Goal: Task Accomplishment & Management: Contribute content

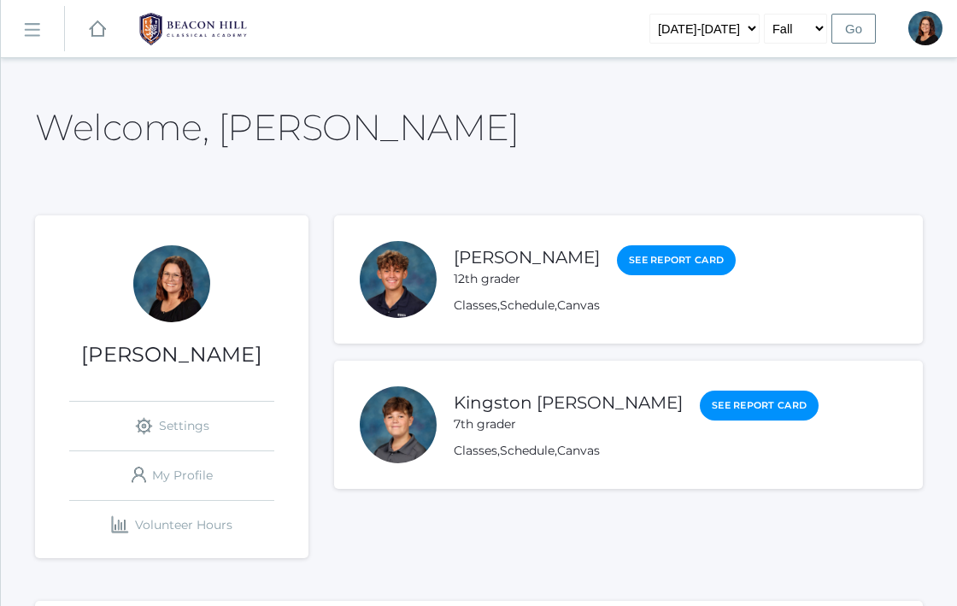
click at [79, 25] on div "icons/ui/navigation/home Created with Sketch." at bounding box center [97, 28] width 64 height 57
click at [37, 31] on rect at bounding box center [31, 30] width 27 height 27
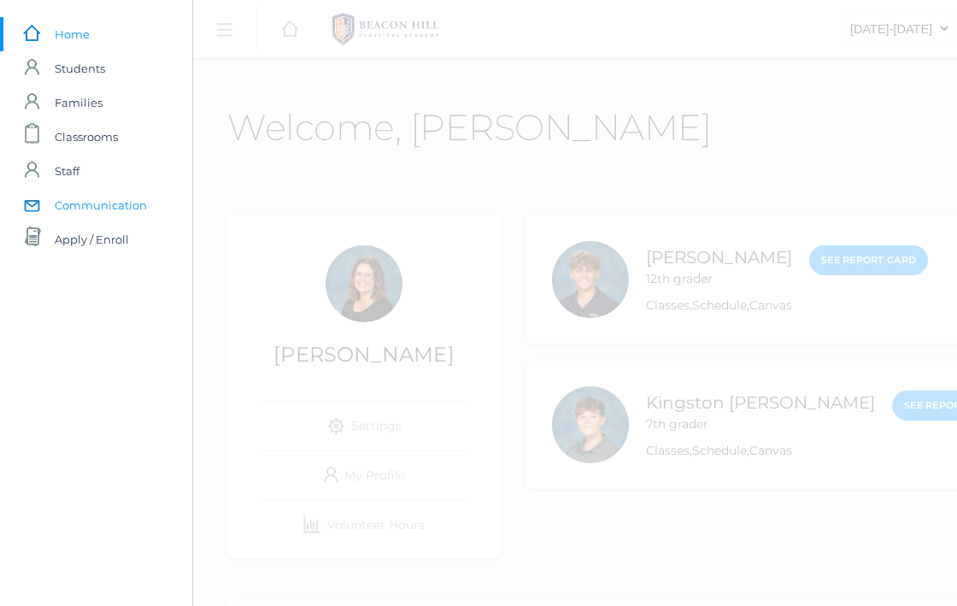
click at [73, 210] on span "Communication" at bounding box center [101, 205] width 92 height 34
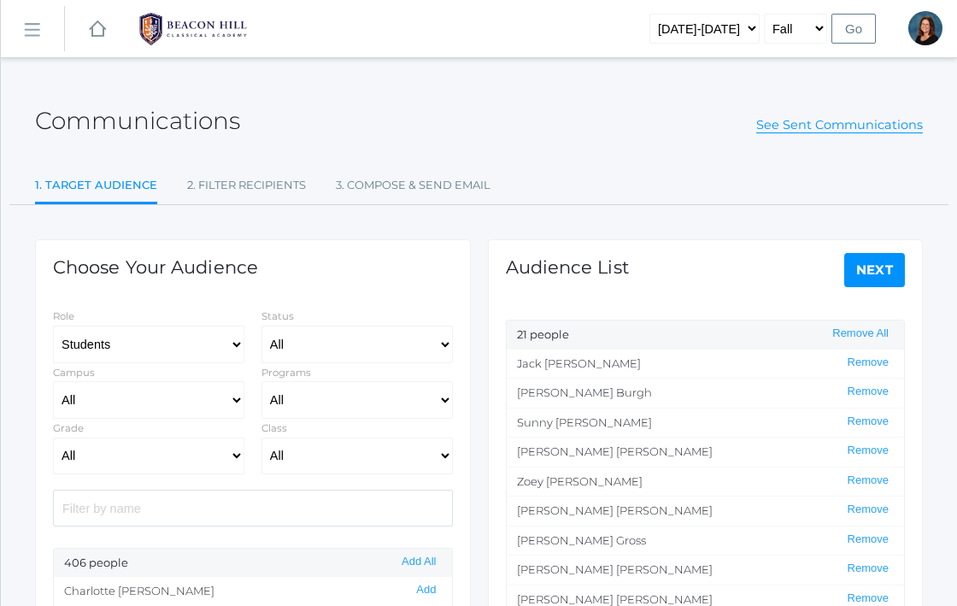
select select "Enrolled"
click at [35, 35] on rect at bounding box center [31, 30] width 27 height 27
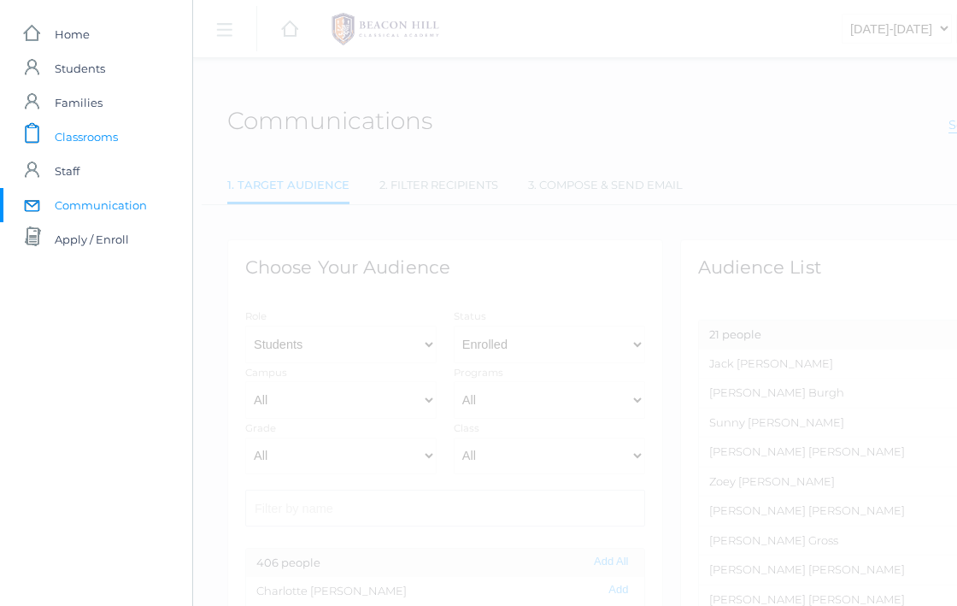
click at [51, 140] on link "icons/clipboard/plain Created with Sketch. Classrooms" at bounding box center [96, 137] width 192 height 34
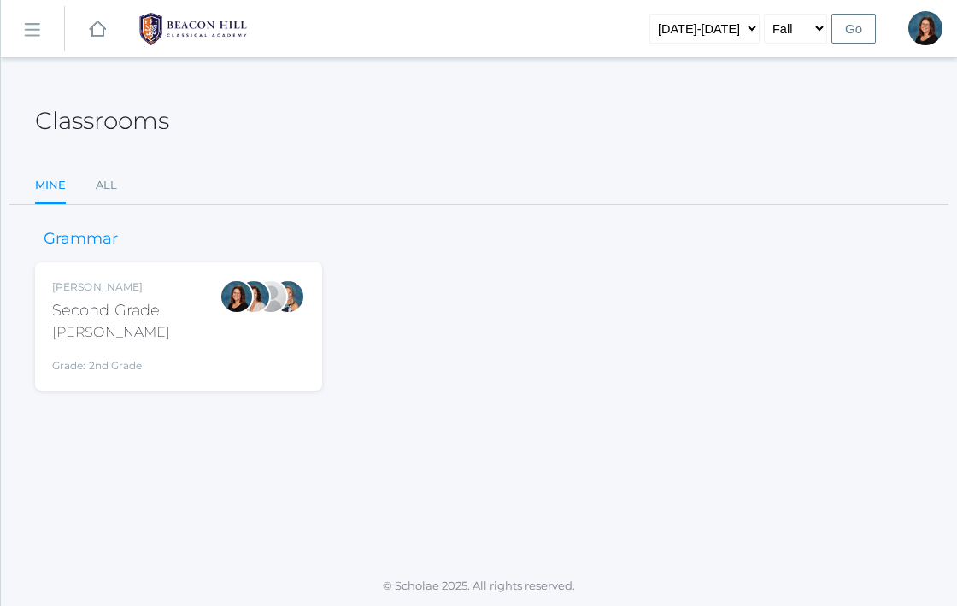
click at [131, 340] on div "Balli" at bounding box center [111, 332] width 118 height 21
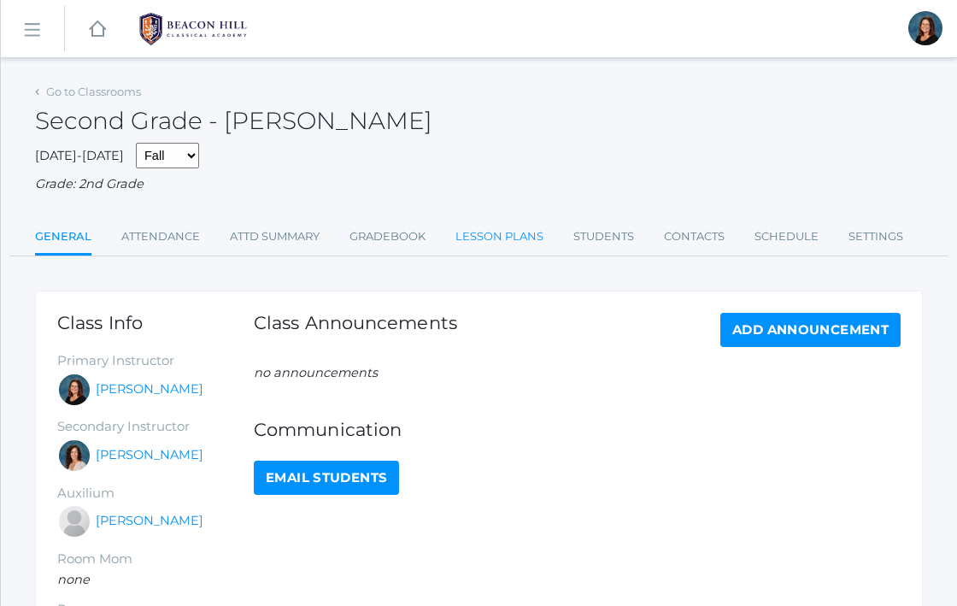
click at [491, 241] on link "Lesson Plans" at bounding box center [499, 237] width 88 height 34
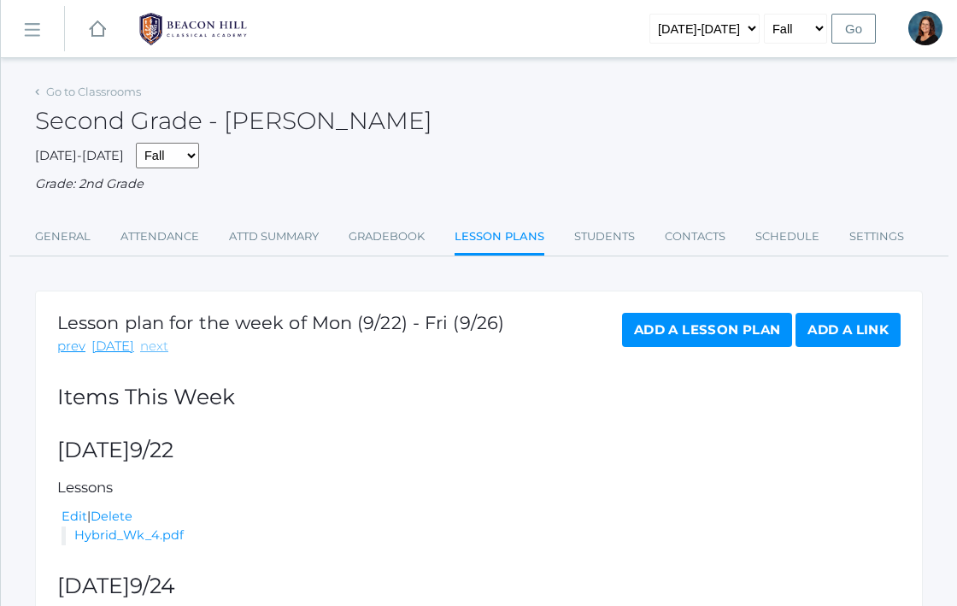
click at [148, 347] on link "next" at bounding box center [154, 347] width 28 height 20
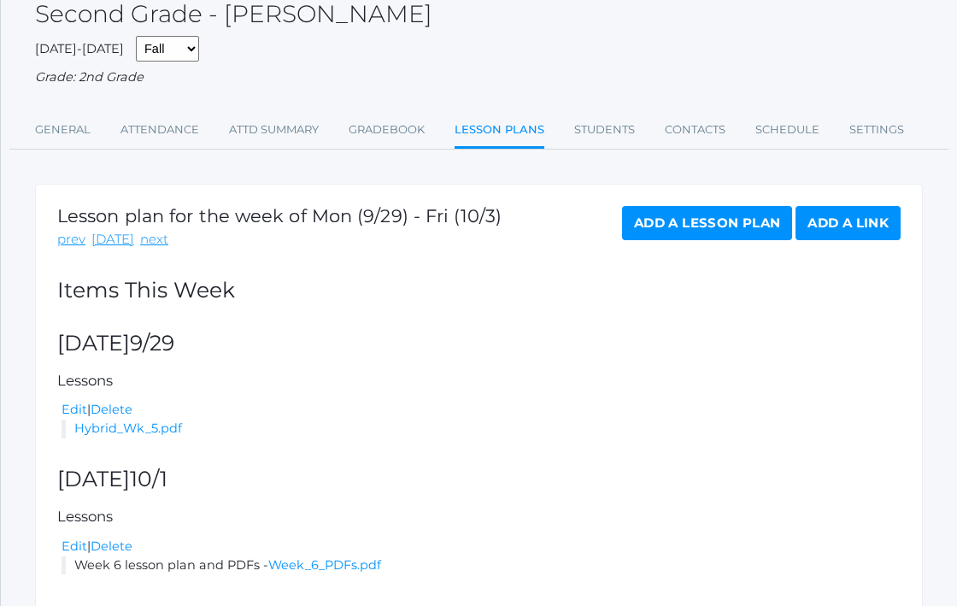
scroll to position [109, 0]
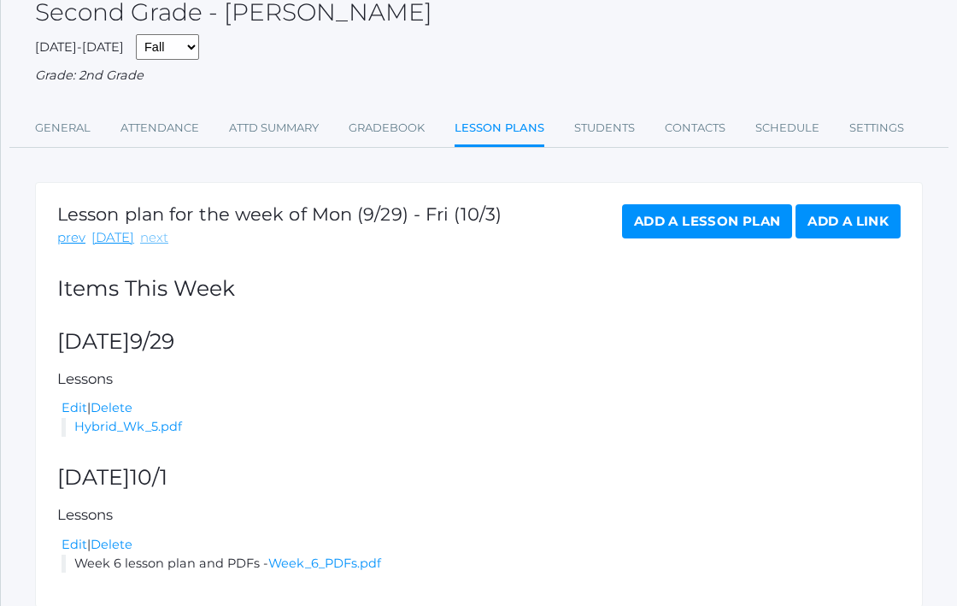
click at [141, 236] on link "next" at bounding box center [154, 238] width 28 height 20
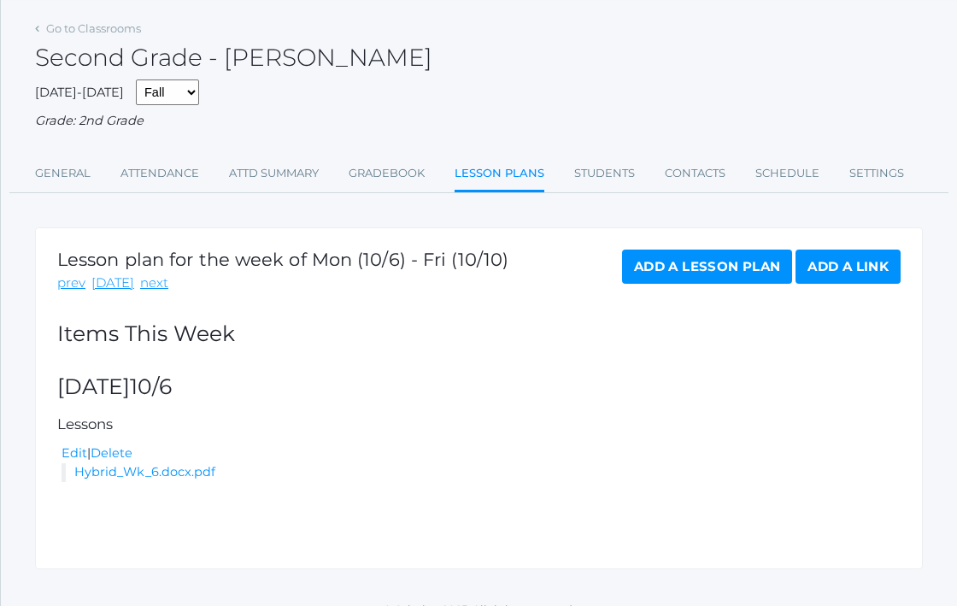
scroll to position [87, 0]
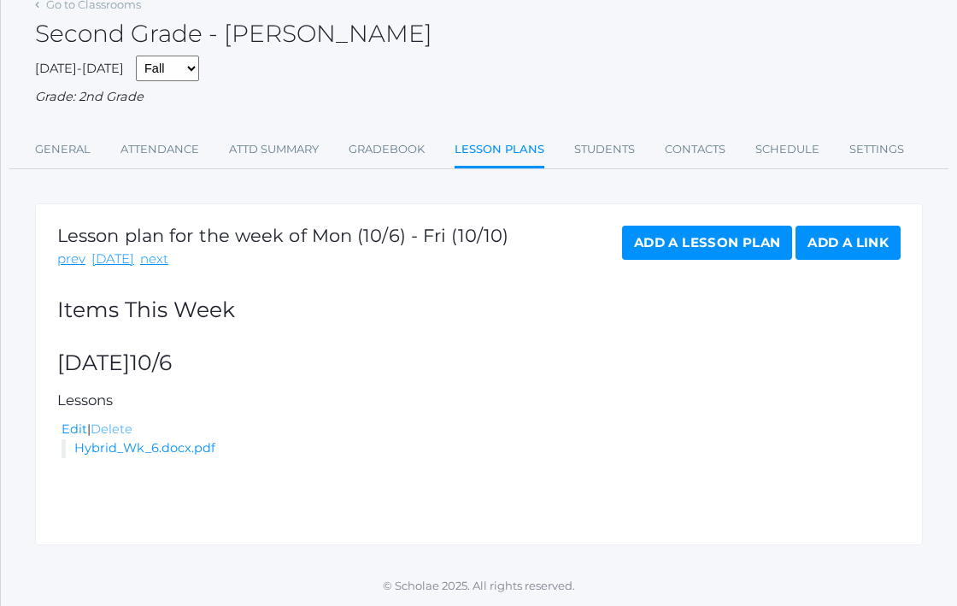
click at [115, 431] on link "Delete" at bounding box center [112, 428] width 42 height 15
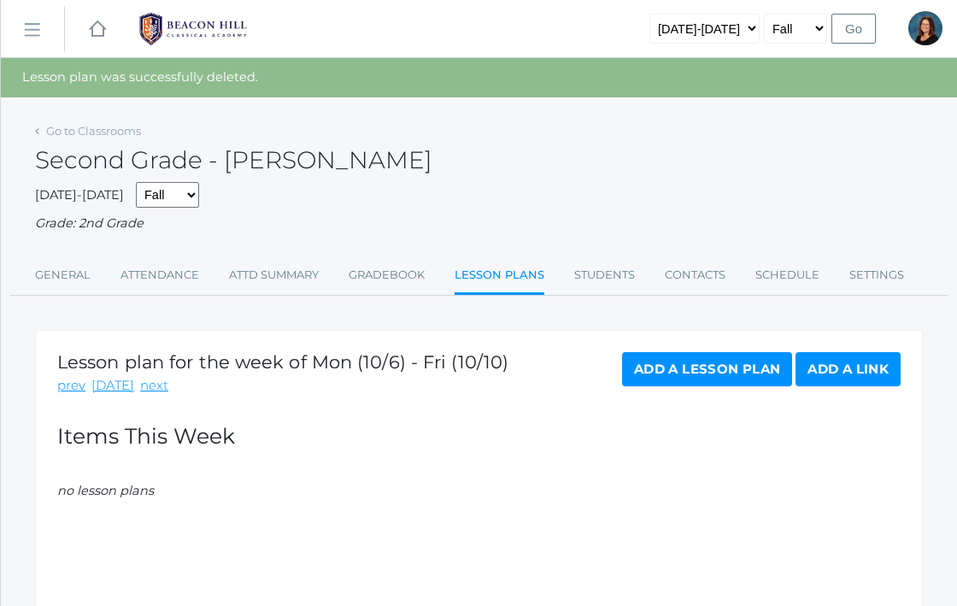
click at [728, 352] on div "Lesson plan for the week of Mon (10/6) - Fri (10/10) prev today next Add a Less…" at bounding box center [479, 501] width 888 height 342
click at [725, 367] on link "Add a Lesson Plan" at bounding box center [707, 369] width 170 height 34
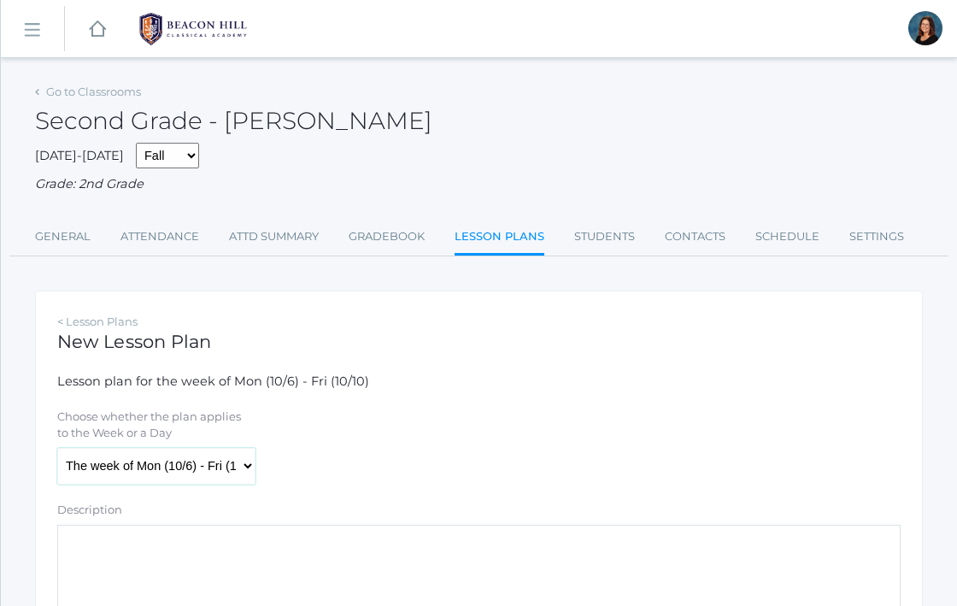
click at [104, 473] on select "The week of Mon (10/6) - Fri (10/10) Monday (10/6) Tuesday (10/7) Wednesday (10…" at bounding box center [156, 467] width 198 height 38
click at [57, 448] on select "The week of Mon (10/6) - Fri (10/10) Monday (10/6) Tuesday (10/7) Wednesday (10…" at bounding box center [156, 467] width 198 height 38
click at [250, 464] on select "The week of Mon (10/6) - Fri (10/10) Monday (10/6) Tuesday (10/7) Wednesday (10…" at bounding box center [156, 467] width 198 height 38
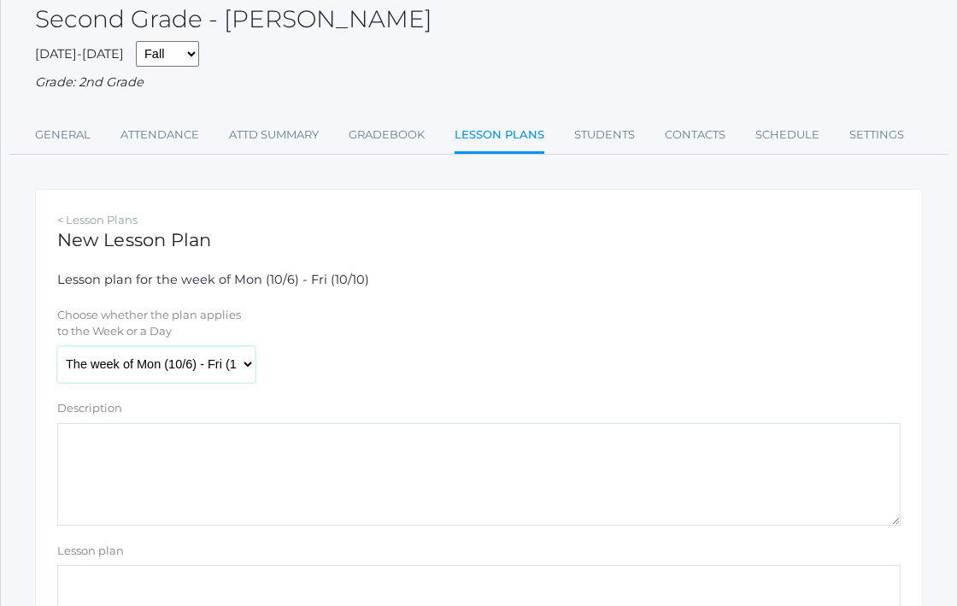
scroll to position [126, 0]
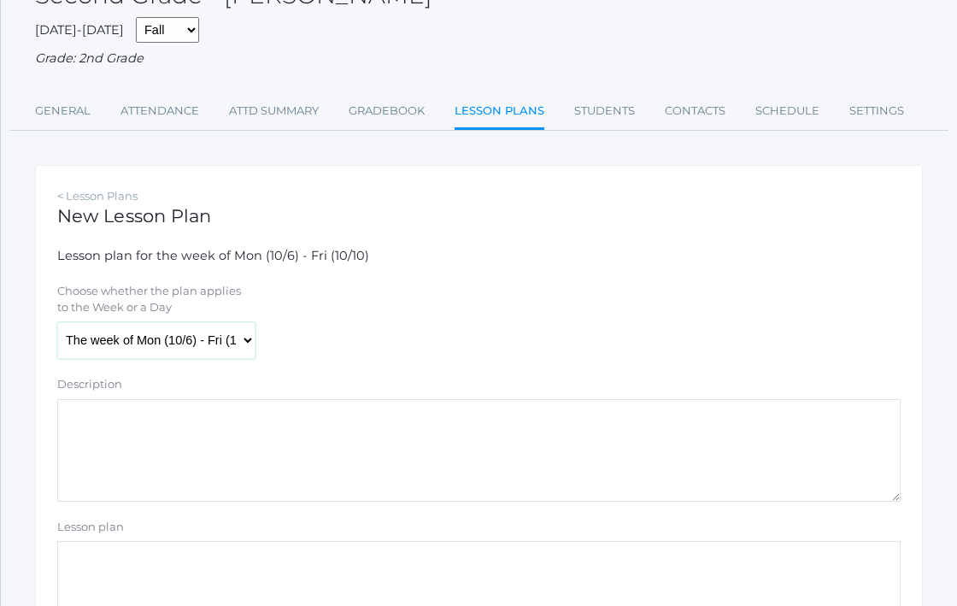
click at [138, 339] on select "The week of Mon (10/6) - Fri (10/10) Monday (10/6) Tuesday (10/7) Wednesday (10…" at bounding box center [156, 341] width 198 height 38
click at [78, 191] on link "< Lesson Plans" at bounding box center [97, 196] width 80 height 14
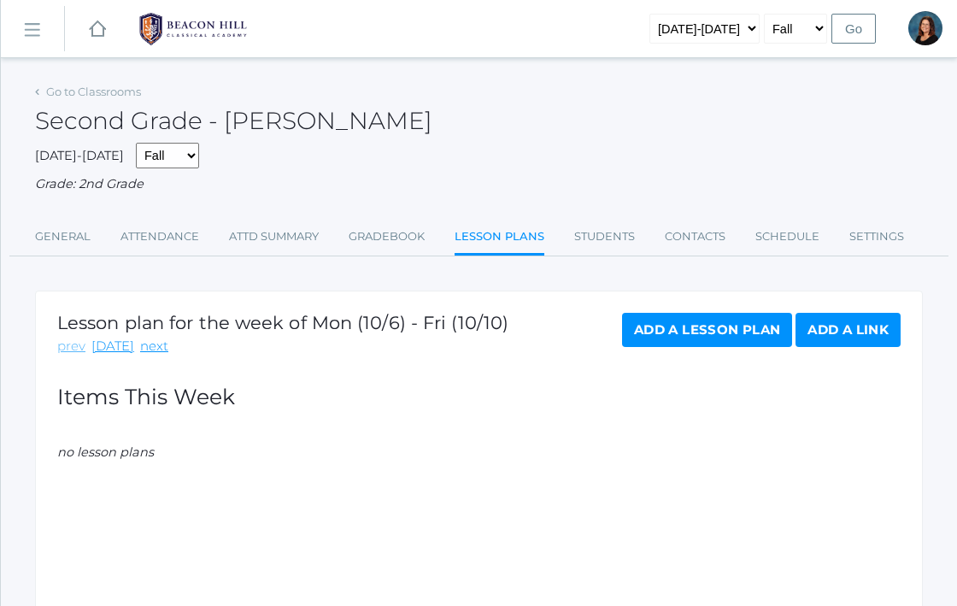
click at [73, 348] on link "prev" at bounding box center [71, 347] width 28 height 20
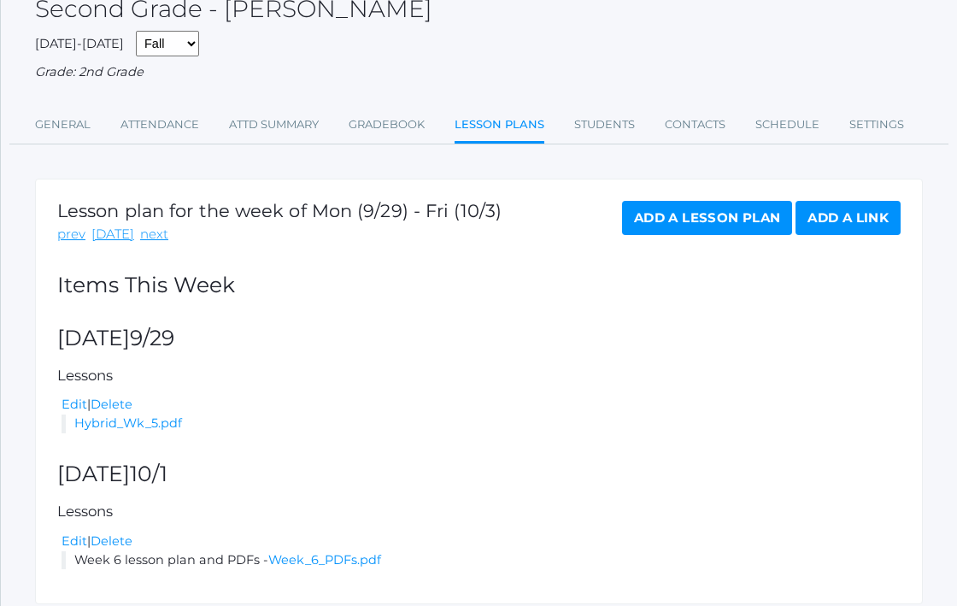
scroll to position [114, 0]
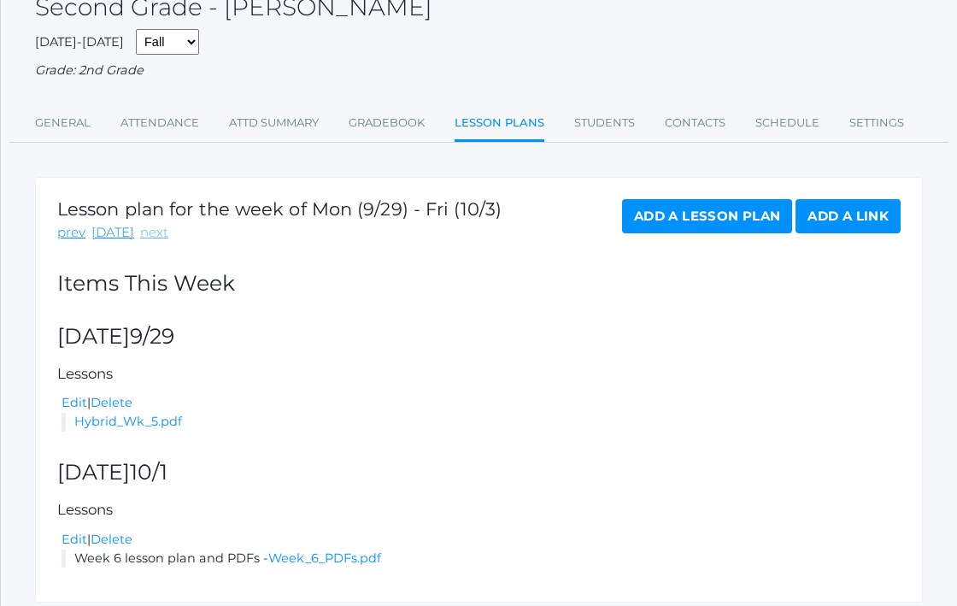
click at [154, 234] on link "next" at bounding box center [154, 233] width 28 height 20
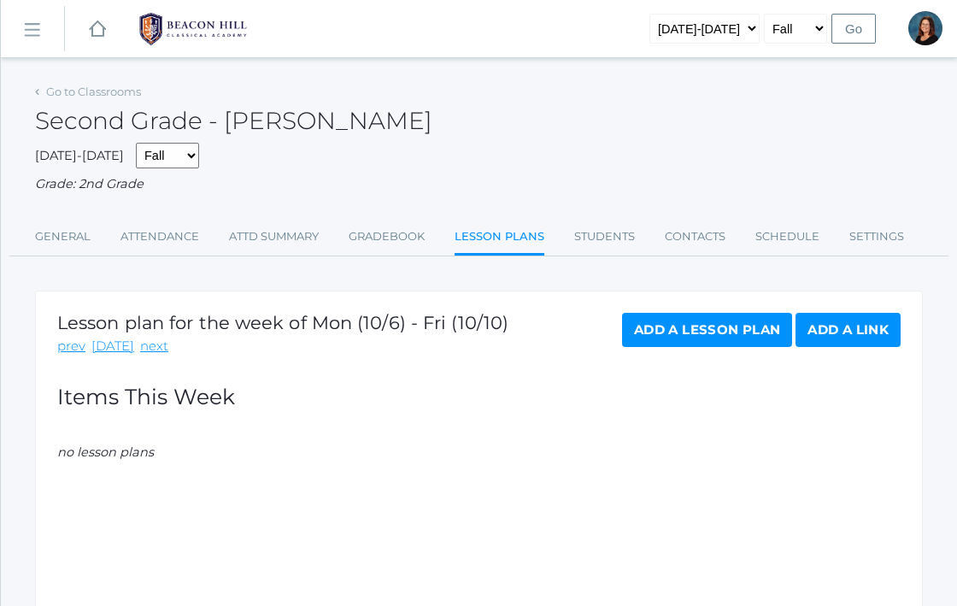
click at [730, 325] on link "Add a Lesson Plan" at bounding box center [707, 330] width 170 height 34
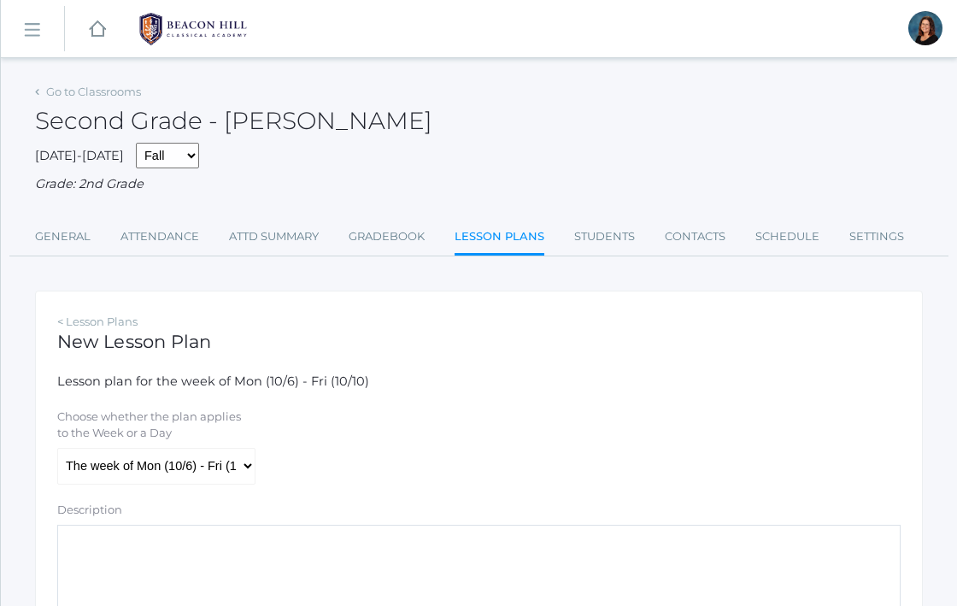
click at [175, 539] on textarea "Description" at bounding box center [478, 576] width 843 height 103
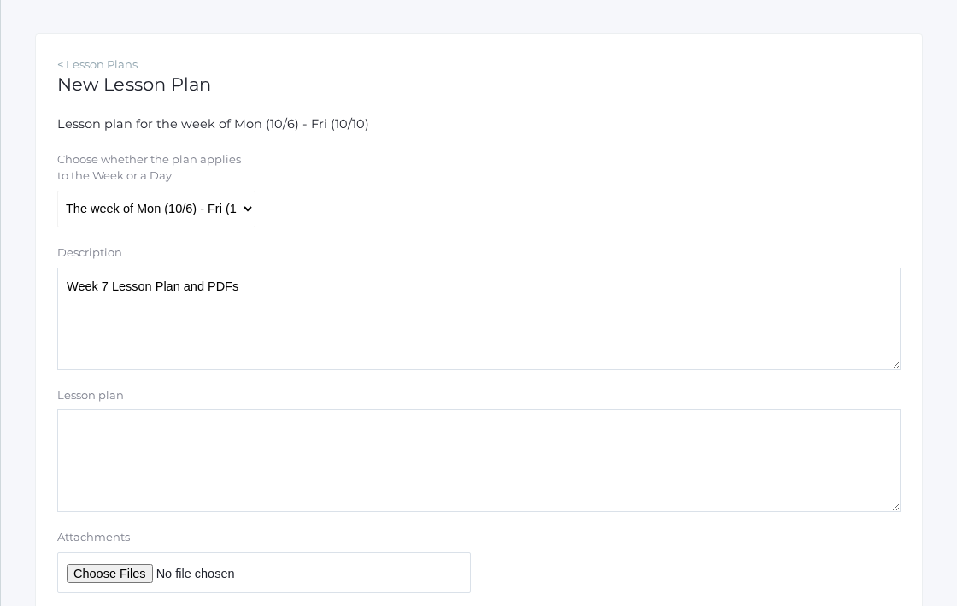
scroll to position [273, 0]
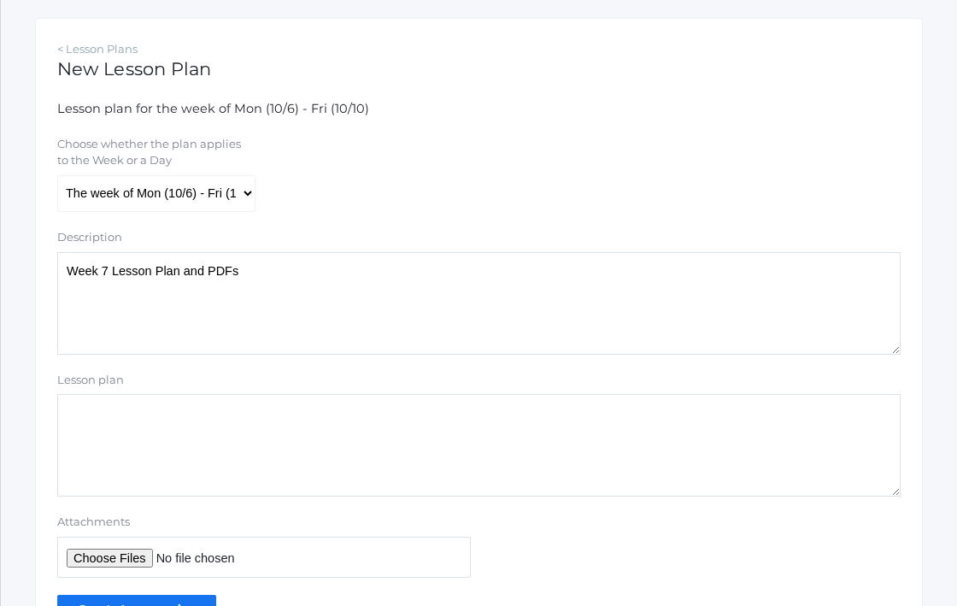
type textarea "Week 7 Lesson Plan and PDFs"
click at [109, 561] on input "Attachments" at bounding box center [264, 558] width 414 height 42
type input "C:\fakepath\Week 6 PDFs.pdf"
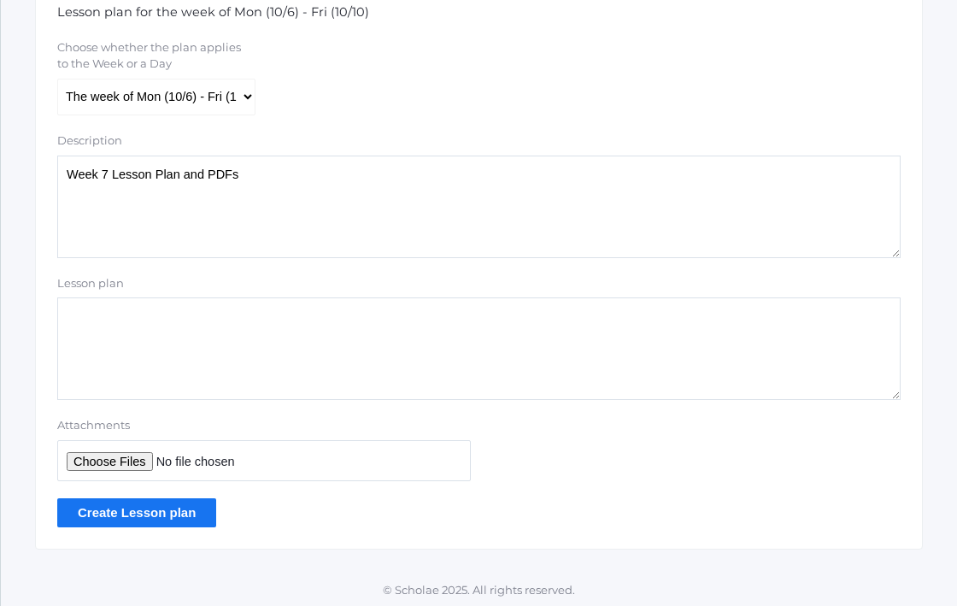
scroll to position [373, 0]
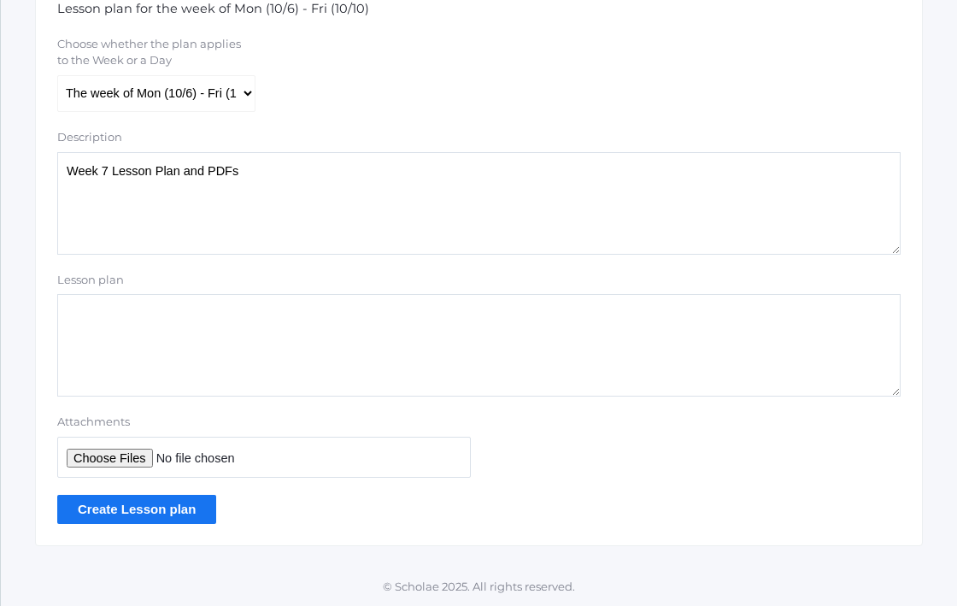
click at [169, 504] on input "Create Lesson plan" at bounding box center [136, 509] width 159 height 28
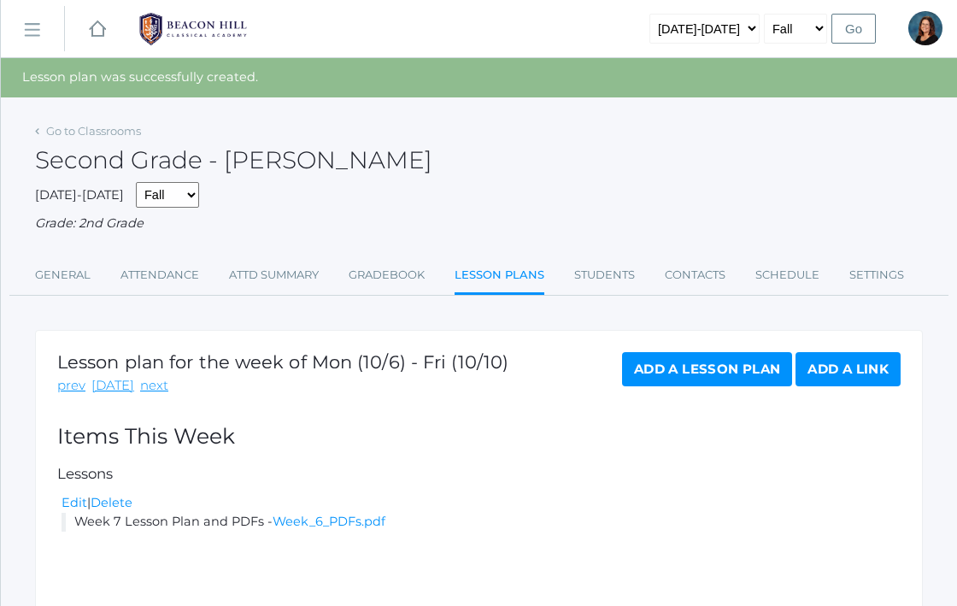
scroll to position [3, 0]
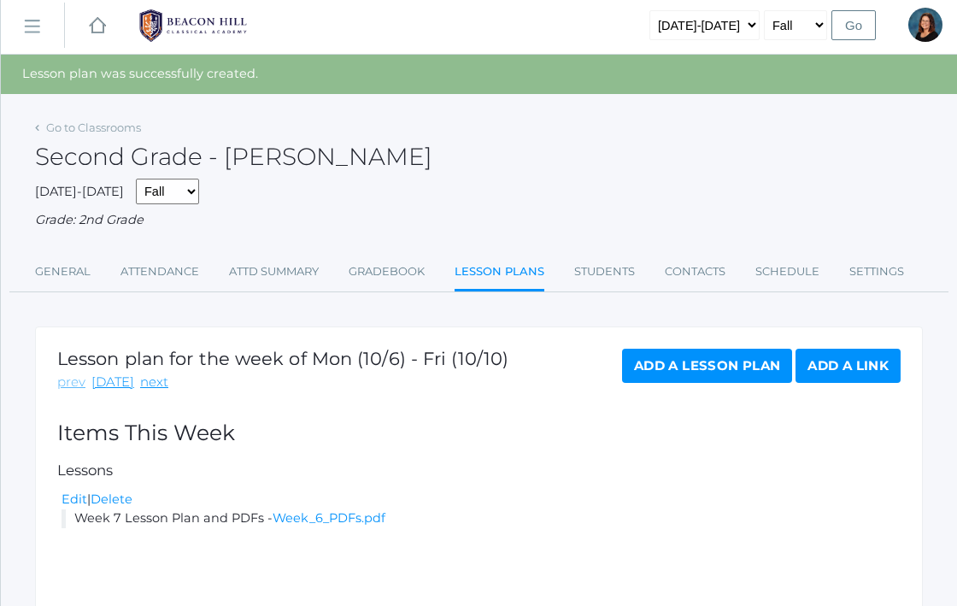
click at [72, 379] on link "prev" at bounding box center [71, 383] width 28 height 20
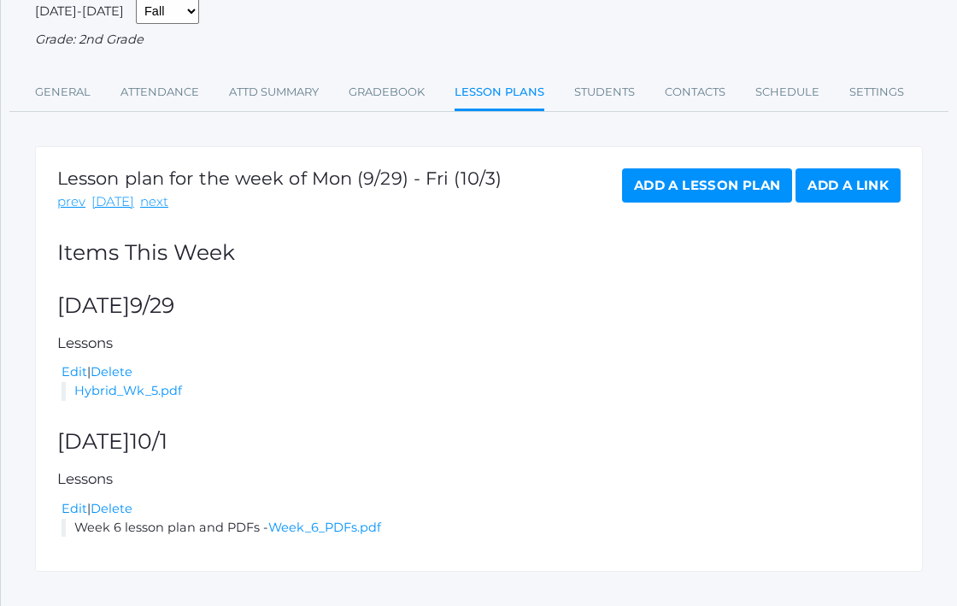
scroll to position [172, 0]
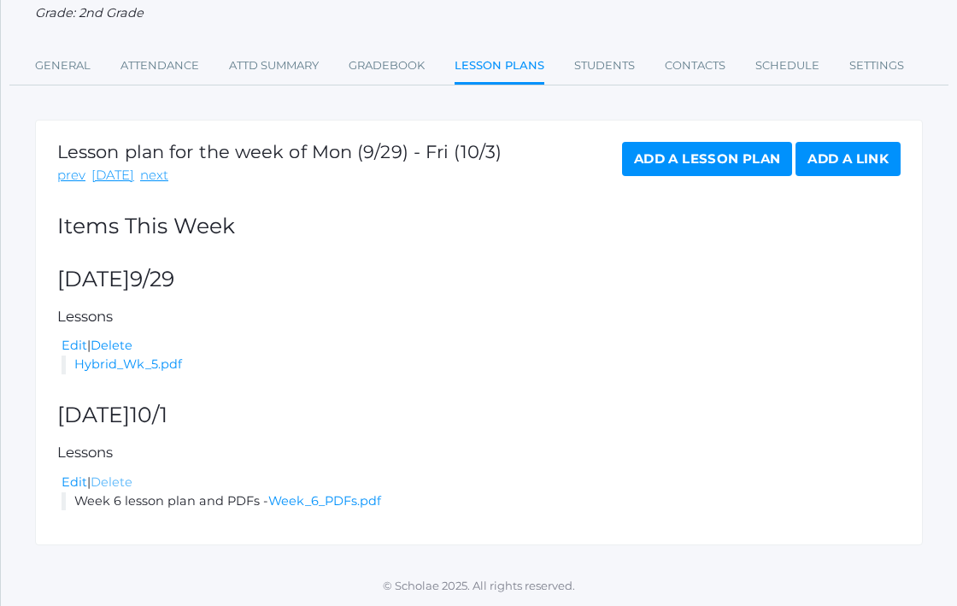
click at [121, 478] on link "Delete" at bounding box center [112, 481] width 42 height 15
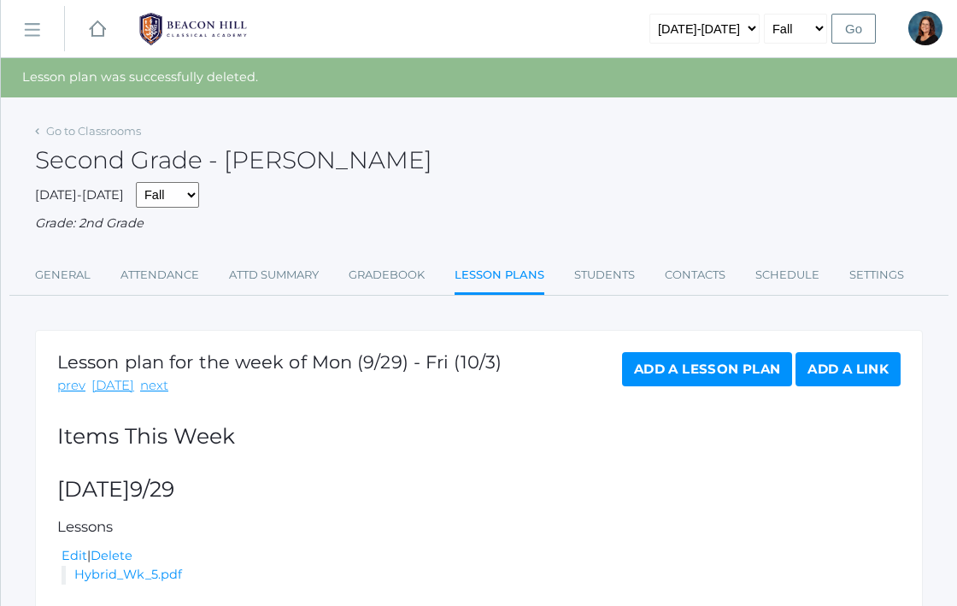
click at [635, 360] on link "Add a Lesson Plan" at bounding box center [707, 369] width 170 height 34
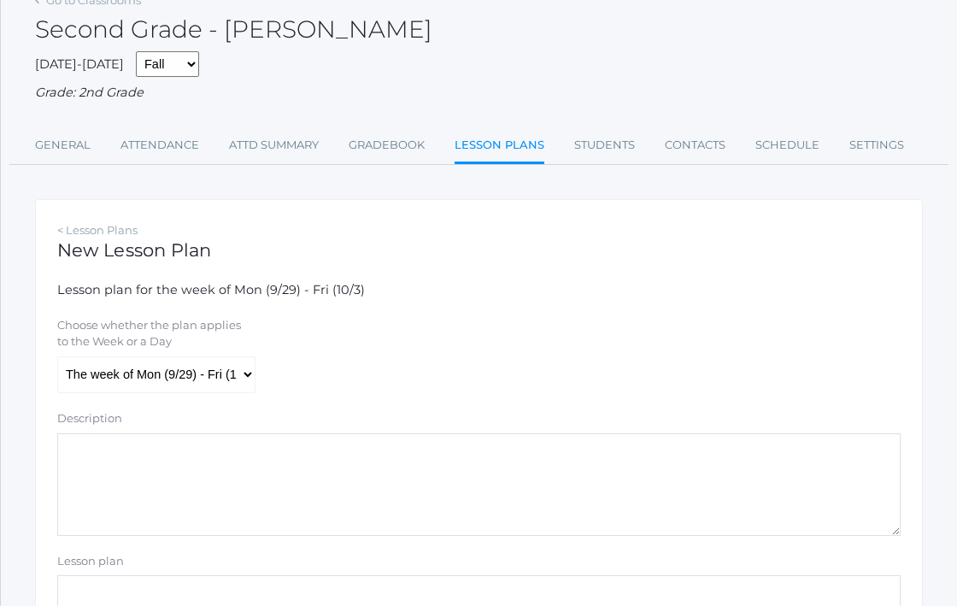
scroll to position [96, 0]
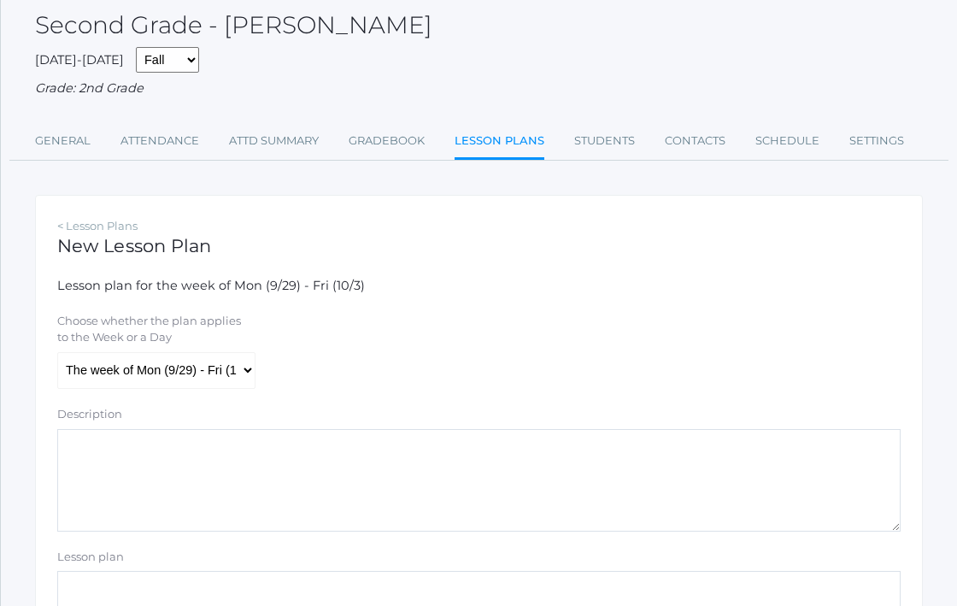
click at [150, 470] on textarea "Description" at bounding box center [478, 480] width 843 height 103
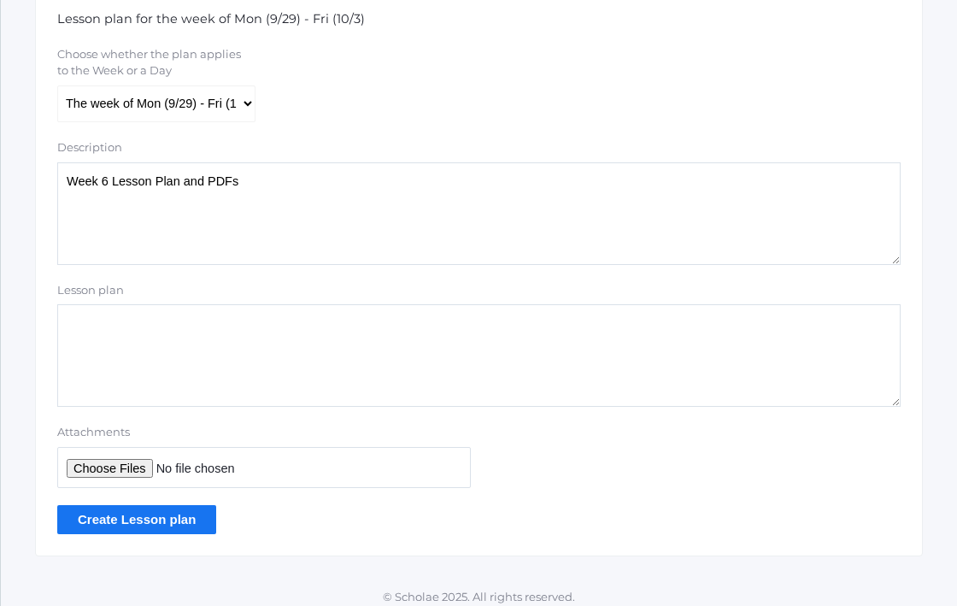
scroll to position [364, 0]
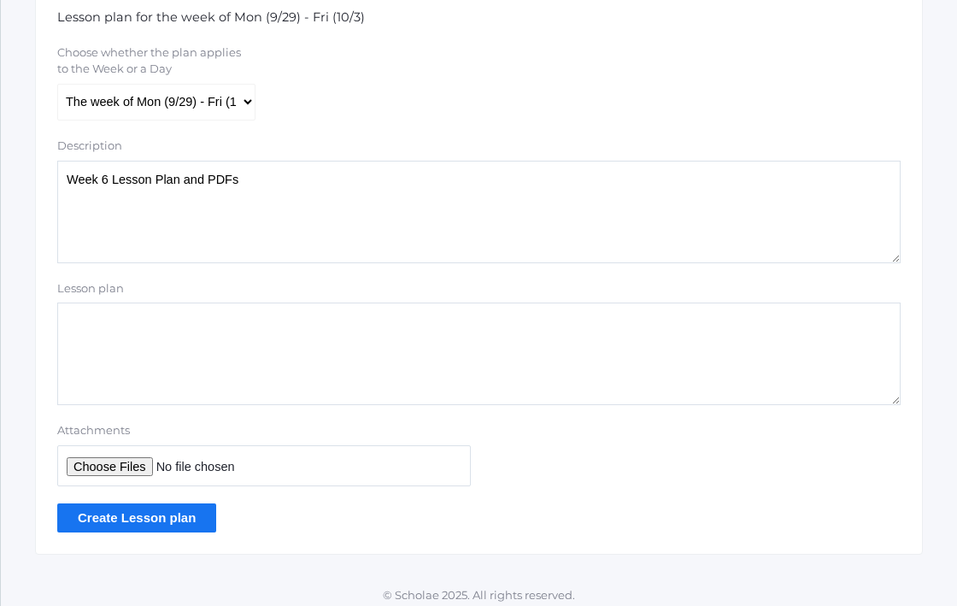
type textarea "Week 6 Lesson Plan and PDFs"
click at [103, 467] on input "Attachments" at bounding box center [264, 466] width 414 height 42
type input "C:\fakepath\Week 6 PDFs.pdf"
click at [173, 521] on input "Create Lesson plan" at bounding box center [136, 517] width 159 height 28
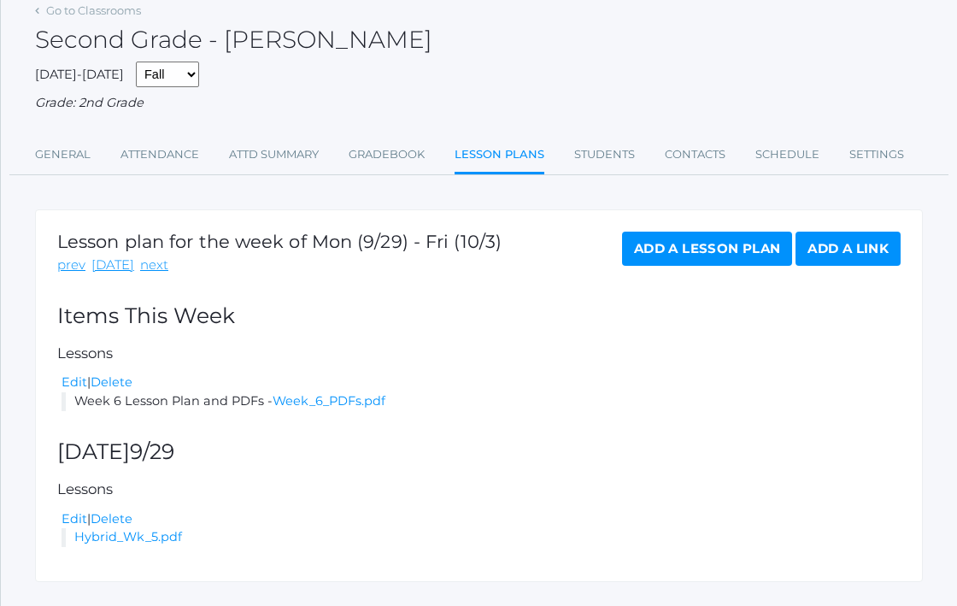
scroll to position [149, 0]
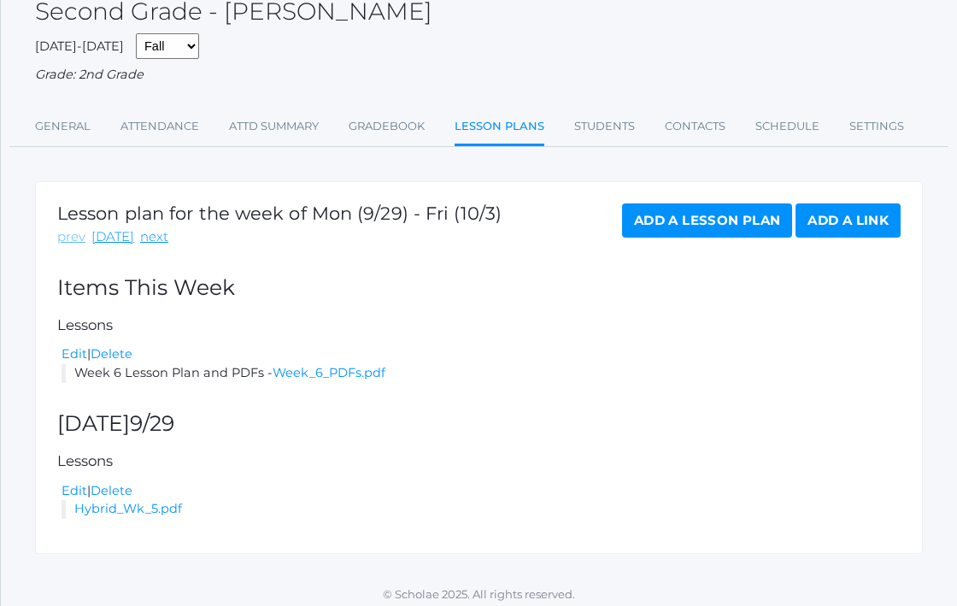
click at [70, 237] on link "prev" at bounding box center [71, 237] width 28 height 20
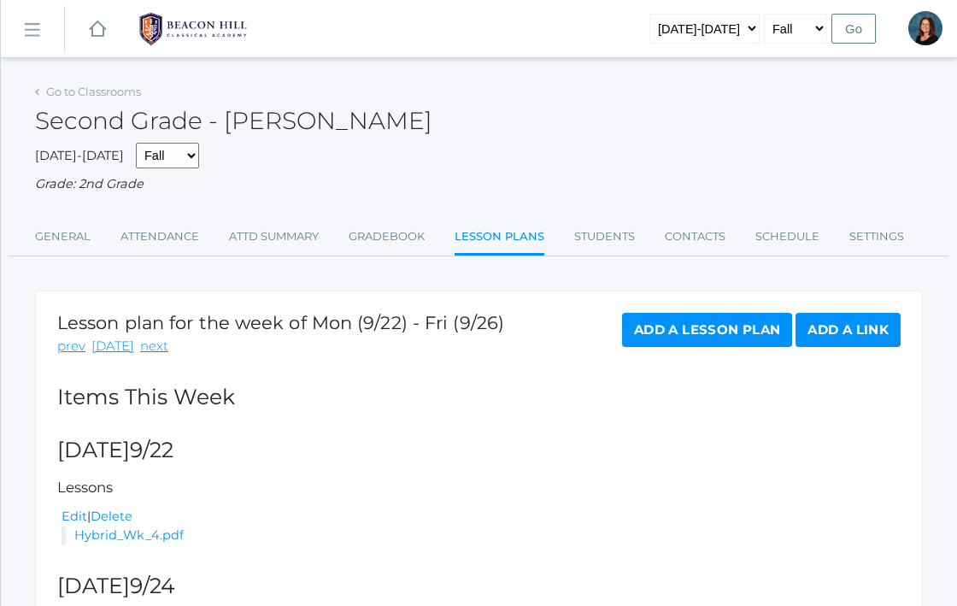
scroll to position [172, 0]
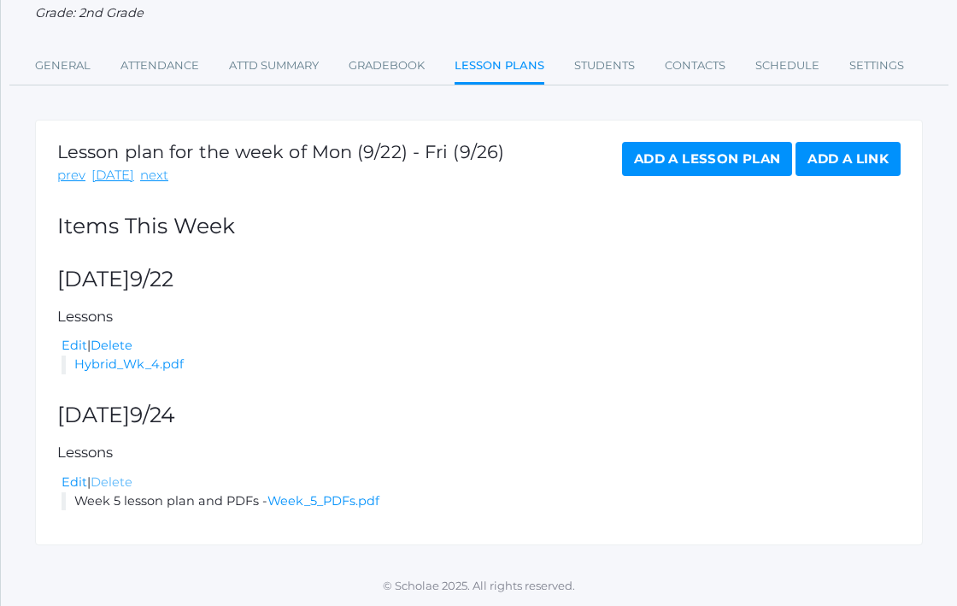
click at [122, 483] on link "Delete" at bounding box center [112, 481] width 42 height 15
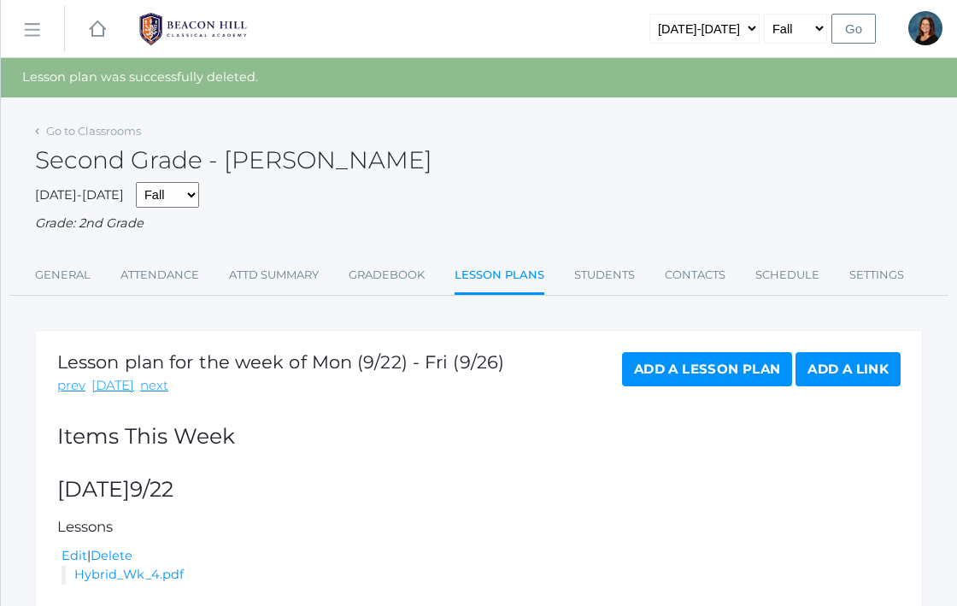
click at [694, 369] on link "Add a Lesson Plan" at bounding box center [707, 369] width 170 height 34
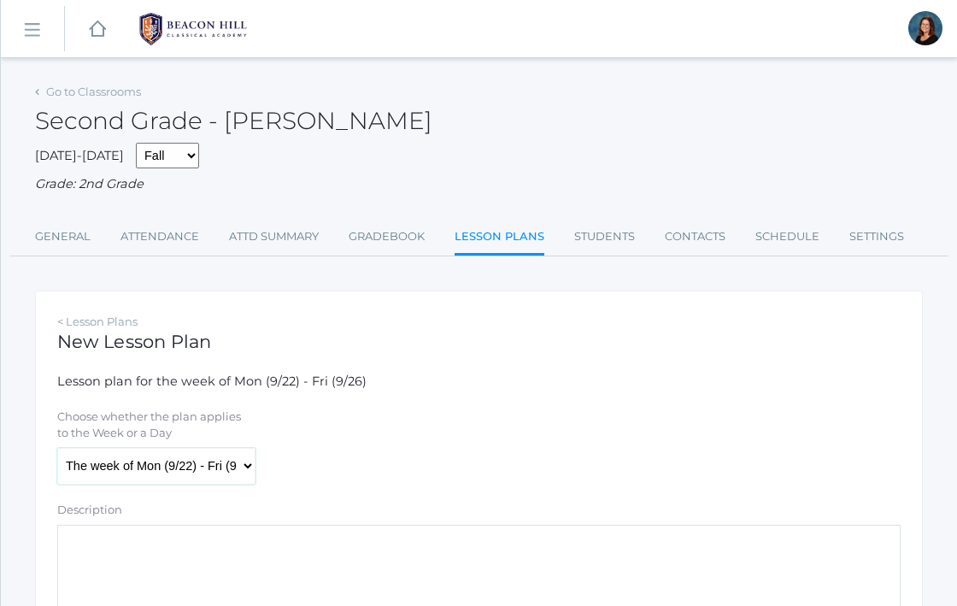
click at [201, 467] on select "The week of Mon (9/22) - Fri (9/26) [DATE] (9/22) [DATE] (9/23) [DATE] (9/24) […" at bounding box center [156, 467] width 198 height 38
select select "[DATE]"
click at [57, 448] on select "The week of Mon (9/22) - Fri (9/26) [DATE] (9/22) [DATE] (9/23) [DATE] (9/24) […" at bounding box center [156, 467] width 198 height 38
click at [185, 557] on textarea "Description" at bounding box center [478, 576] width 843 height 103
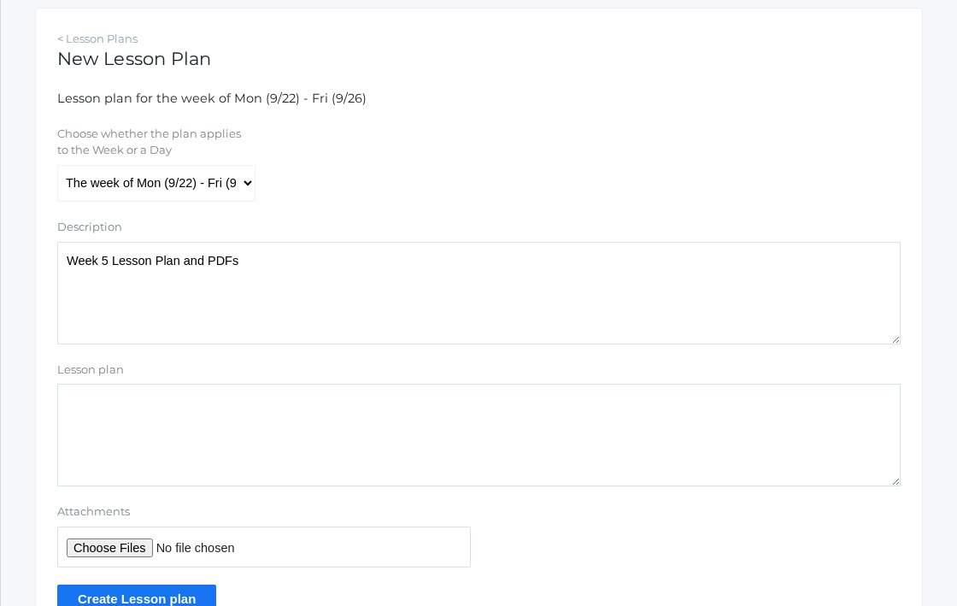
scroll to position [287, 0]
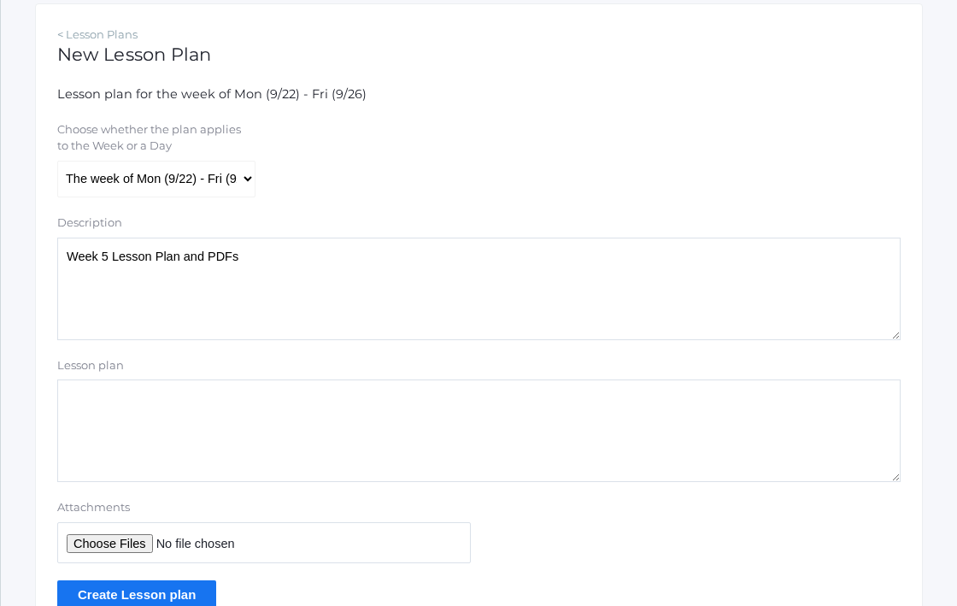
type textarea "Week 5 Lesson Plan and PDFs"
click at [143, 544] on input "Attachments" at bounding box center [264, 543] width 414 height 42
type input "C:\fakepath\Week 5 PDFs.pdf"
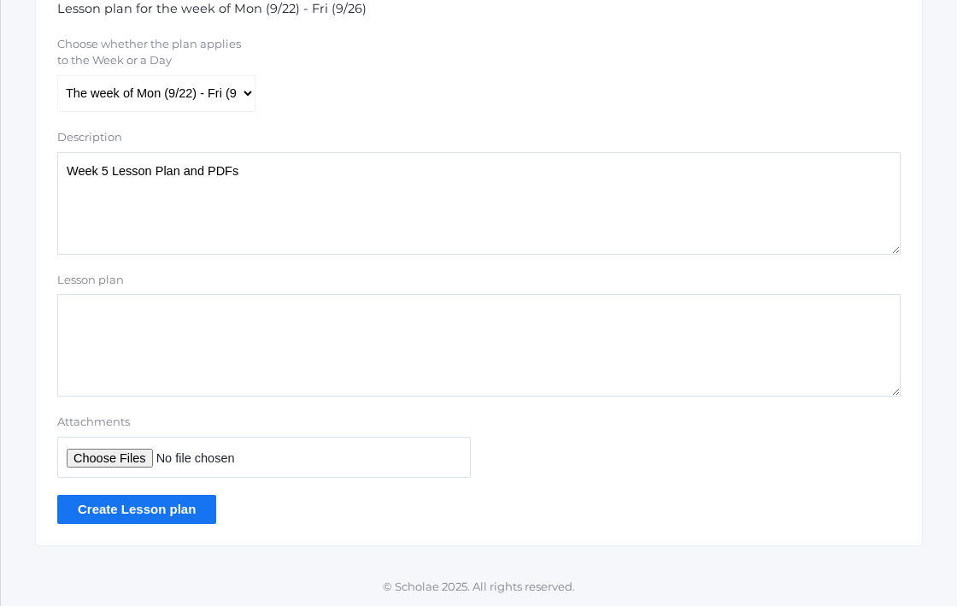
click at [179, 508] on input "Create Lesson plan" at bounding box center [136, 509] width 159 height 28
